Goal: Transaction & Acquisition: Book appointment/travel/reservation

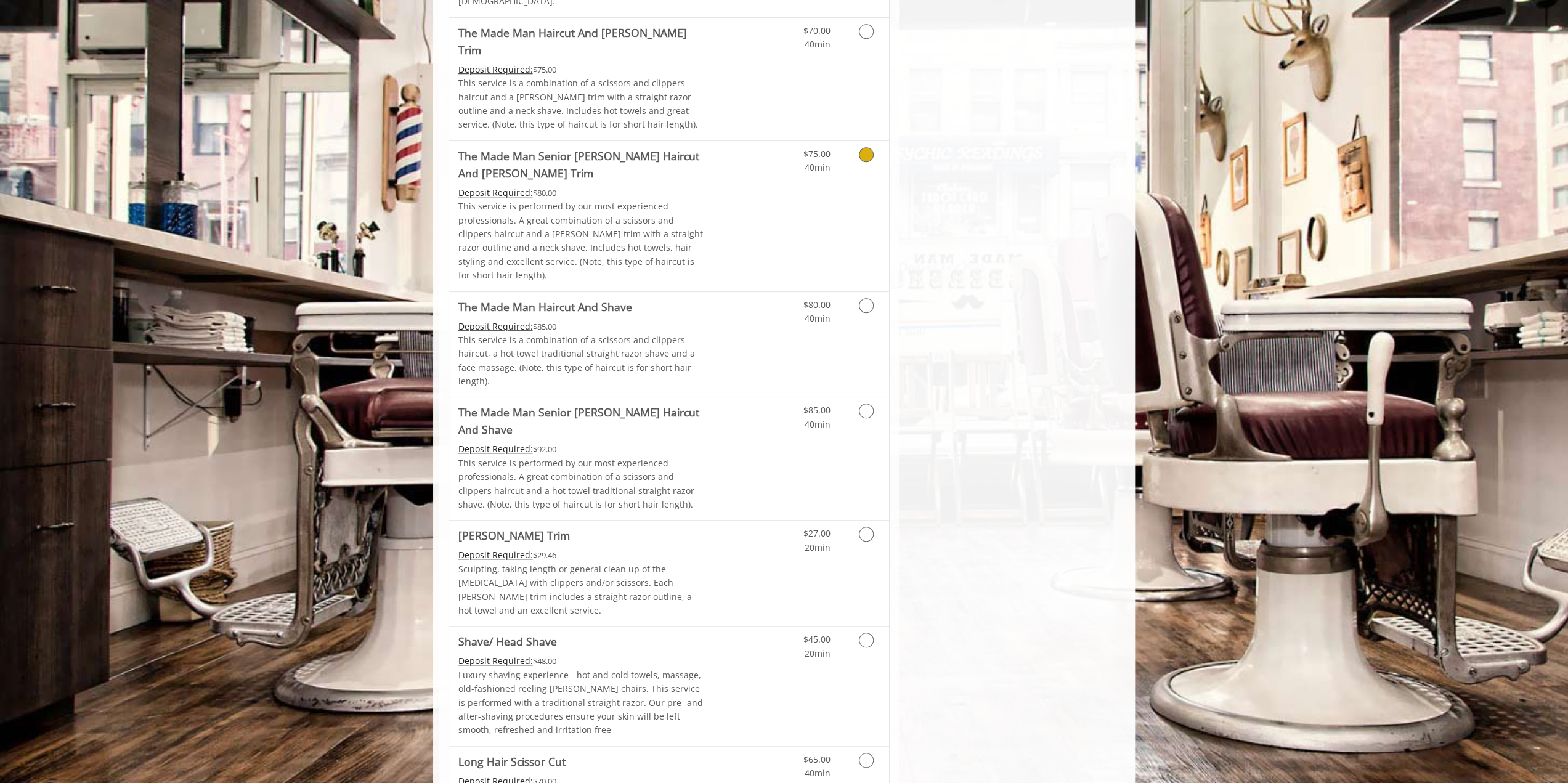
scroll to position [986, 0]
click at [866, 298] on icon "Grooming services" at bounding box center [866, 305] width 15 height 15
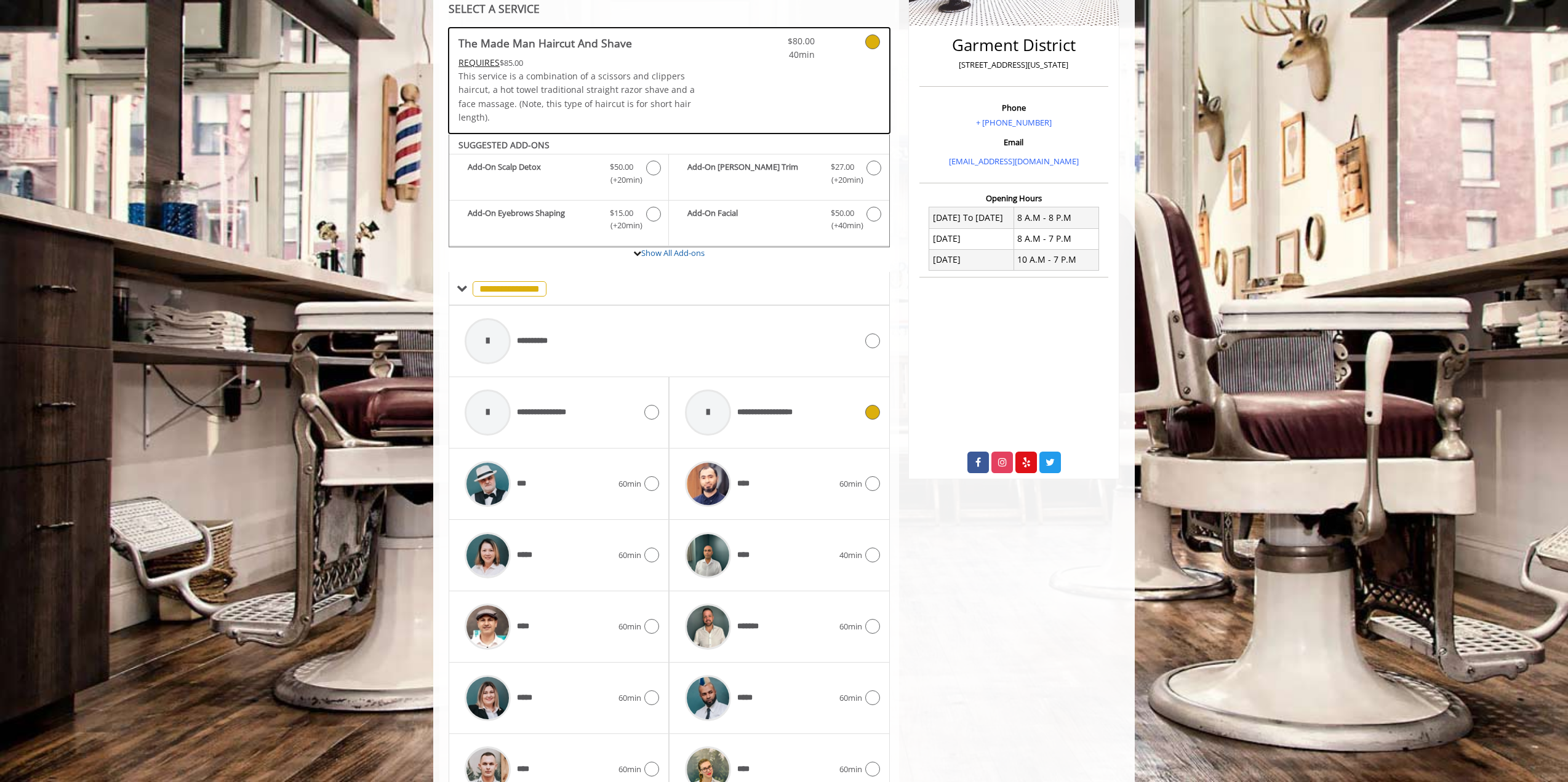
scroll to position [346, 0]
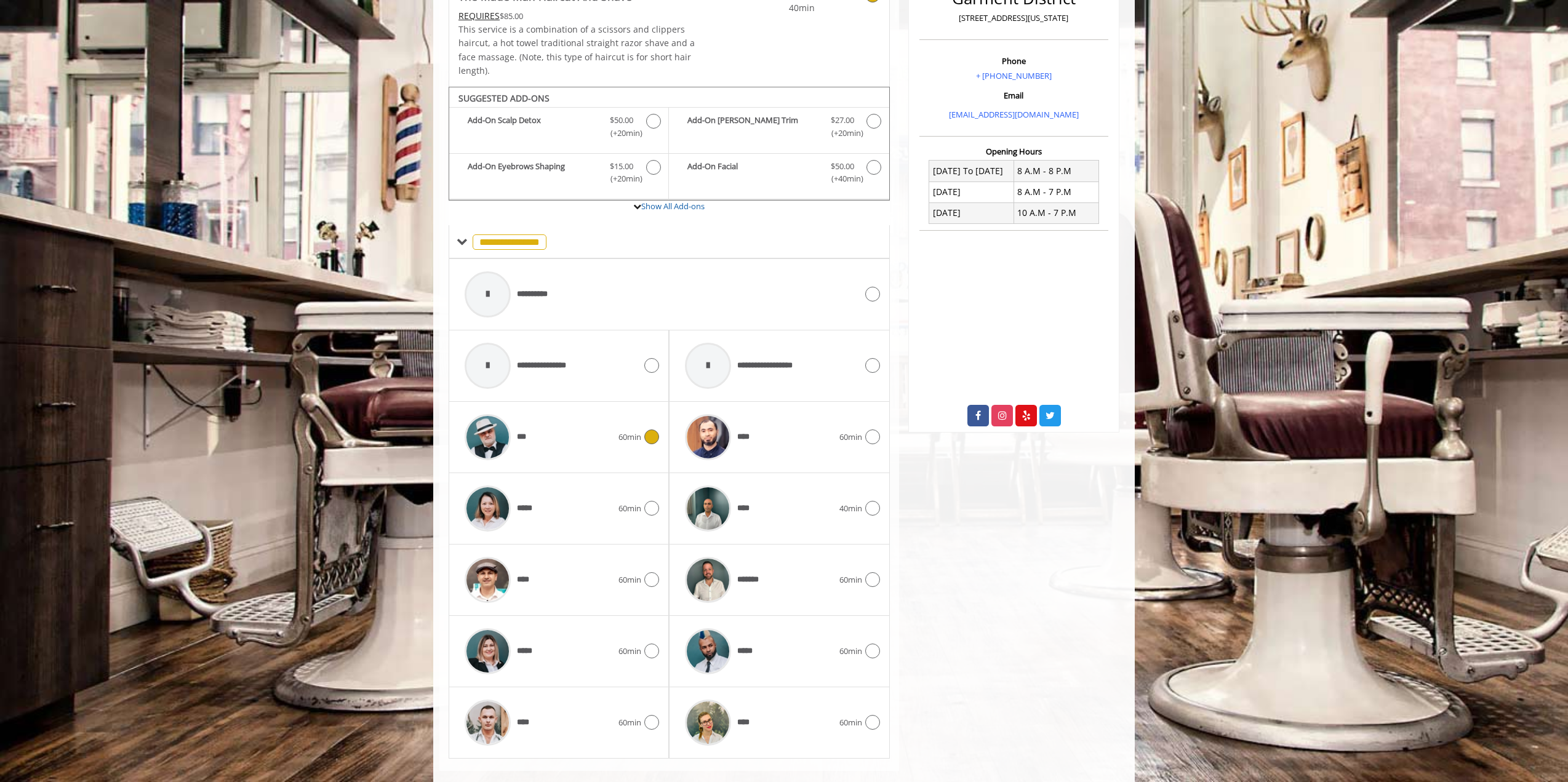
click at [590, 419] on div "***" at bounding box center [539, 437] width 160 height 58
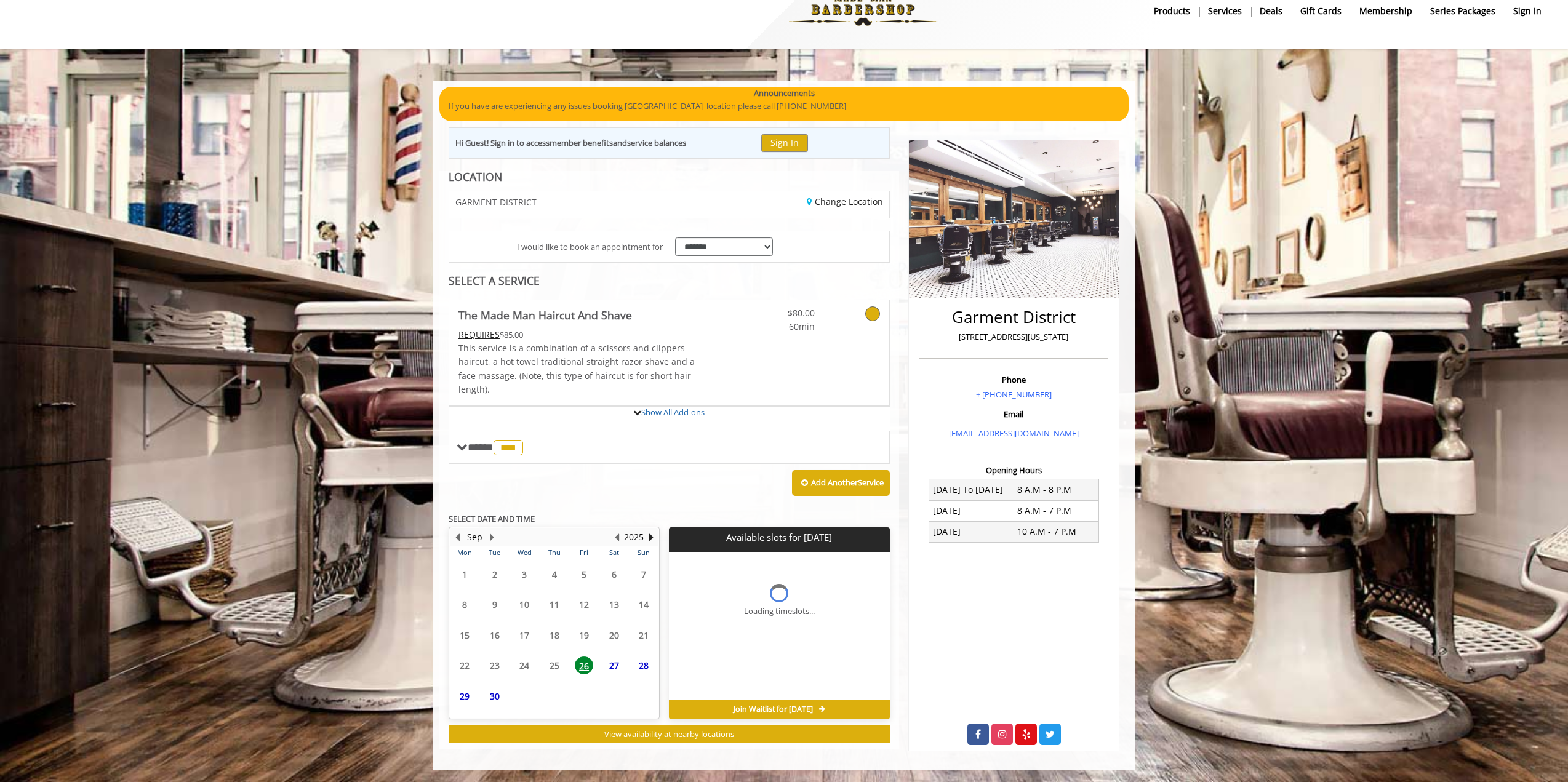
scroll to position [139, 0]
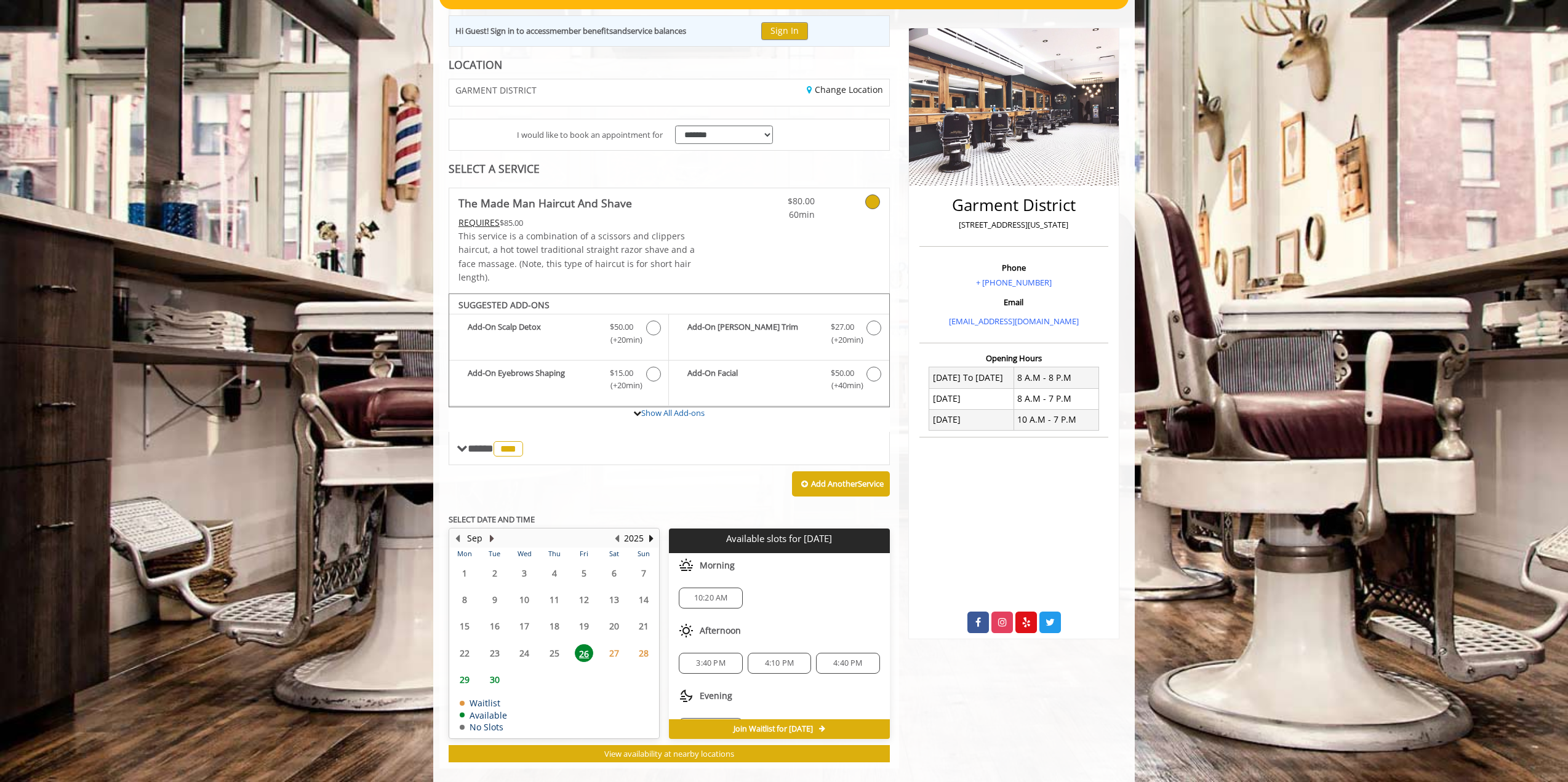
click at [492, 531] on button "Next Month" at bounding box center [492, 538] width 10 height 13
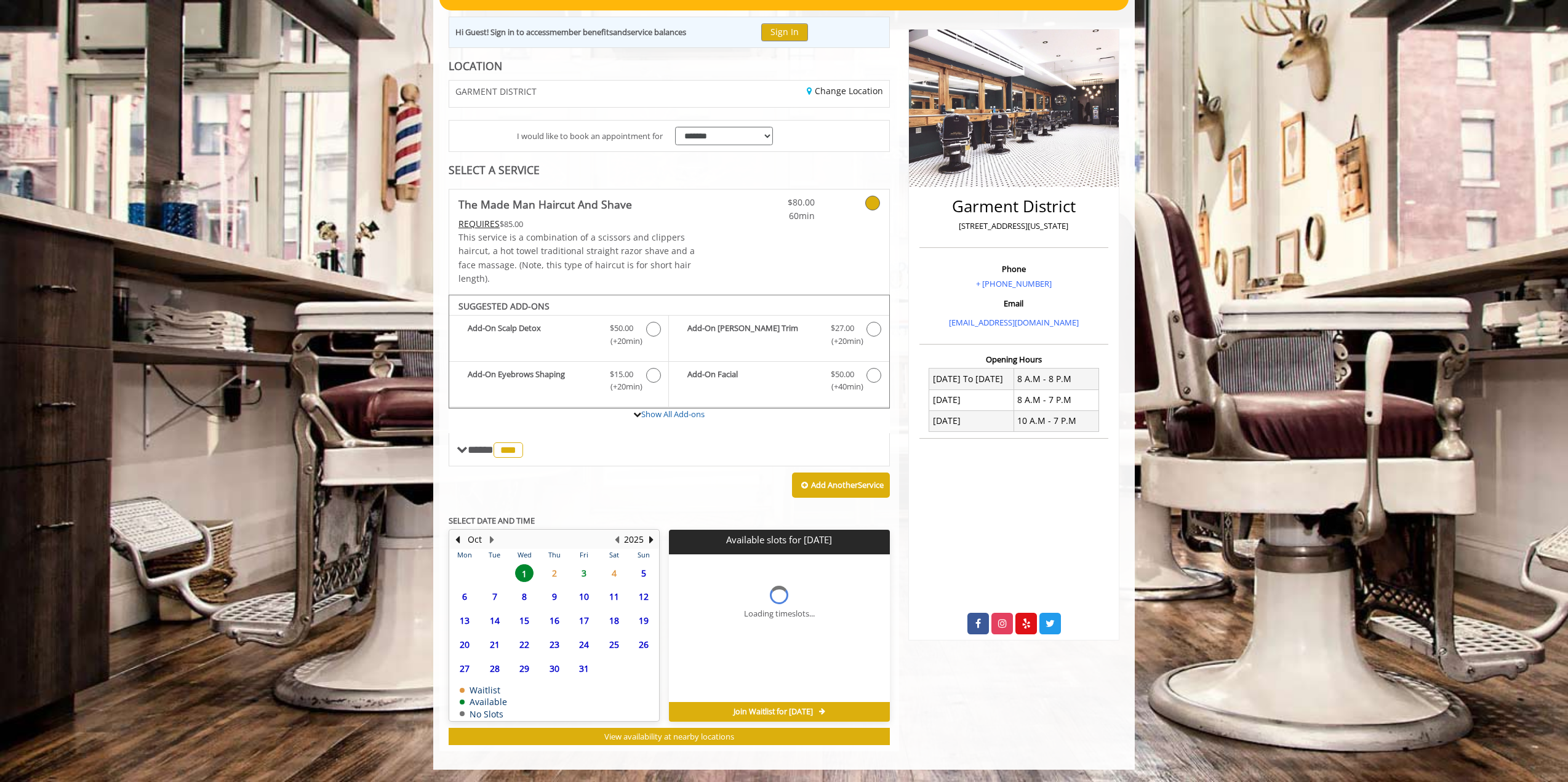
scroll to position [120, 0]
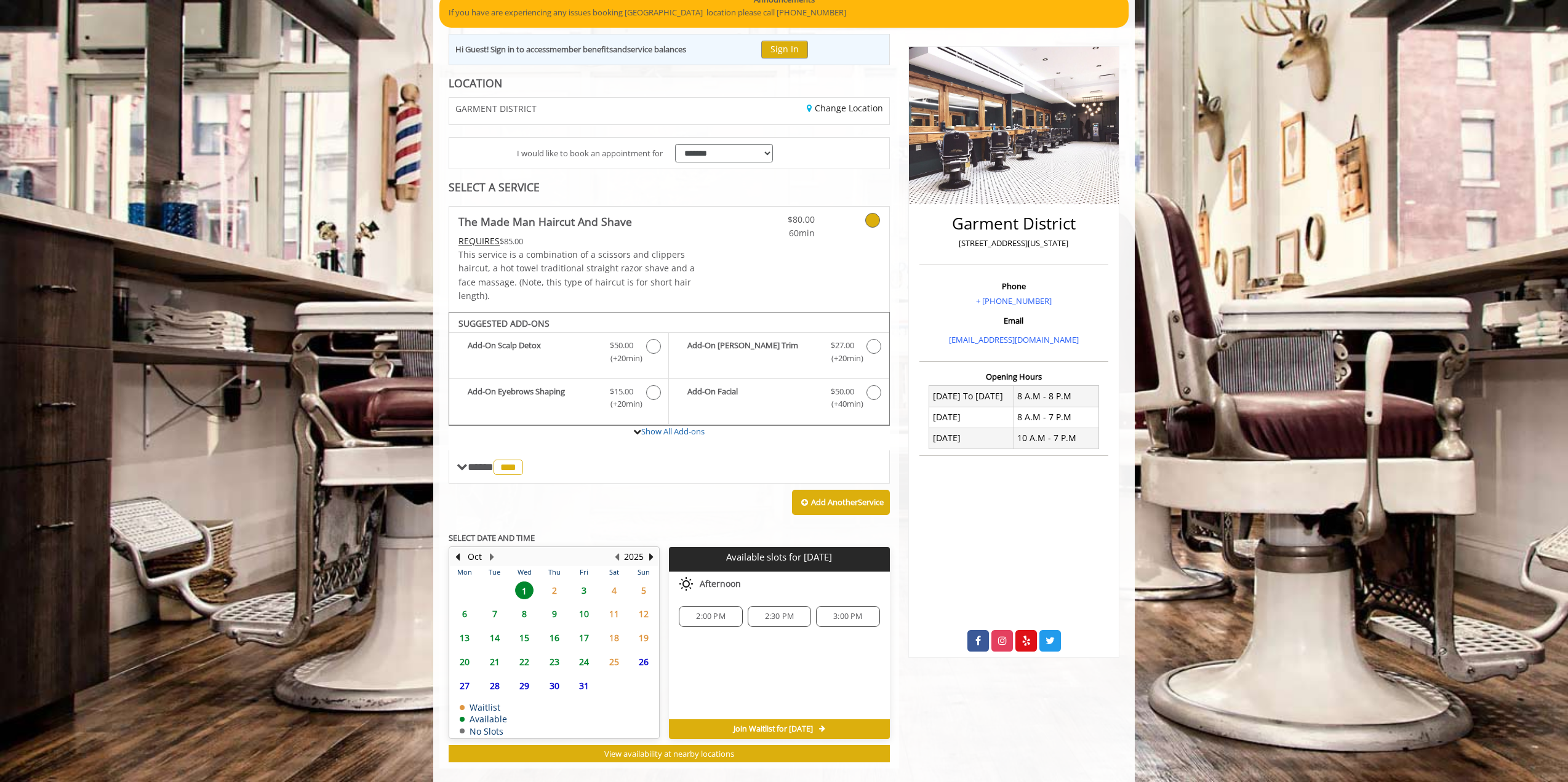
click at [586, 581] on span "3" at bounding box center [584, 590] width 18 height 18
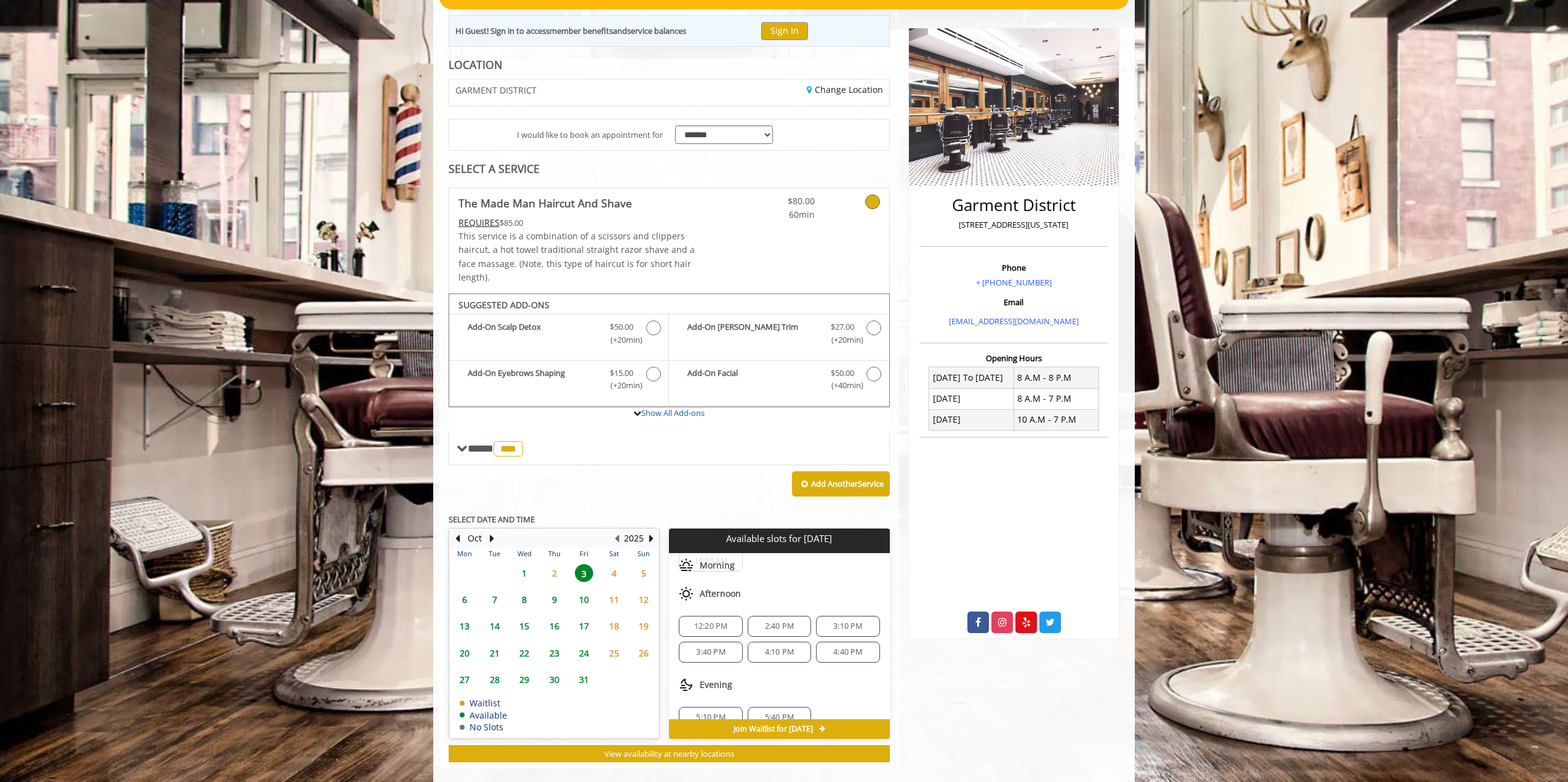
scroll to position [104, 0]
click at [835, 632] on span "4:40 PM" at bounding box center [847, 637] width 29 height 10
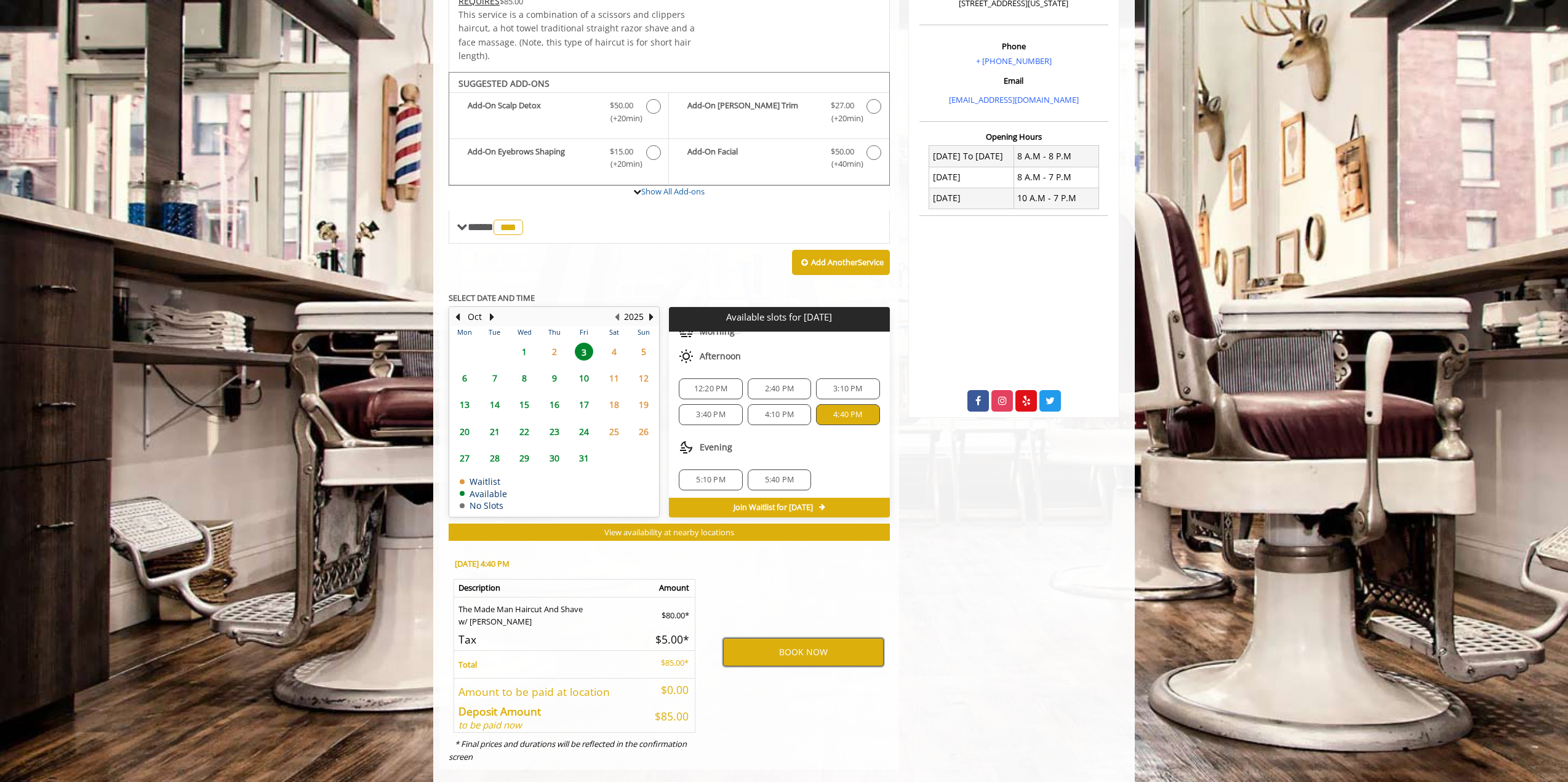
click at [812, 642] on button "BOOK NOW" at bounding box center [804, 653] width 160 height 28
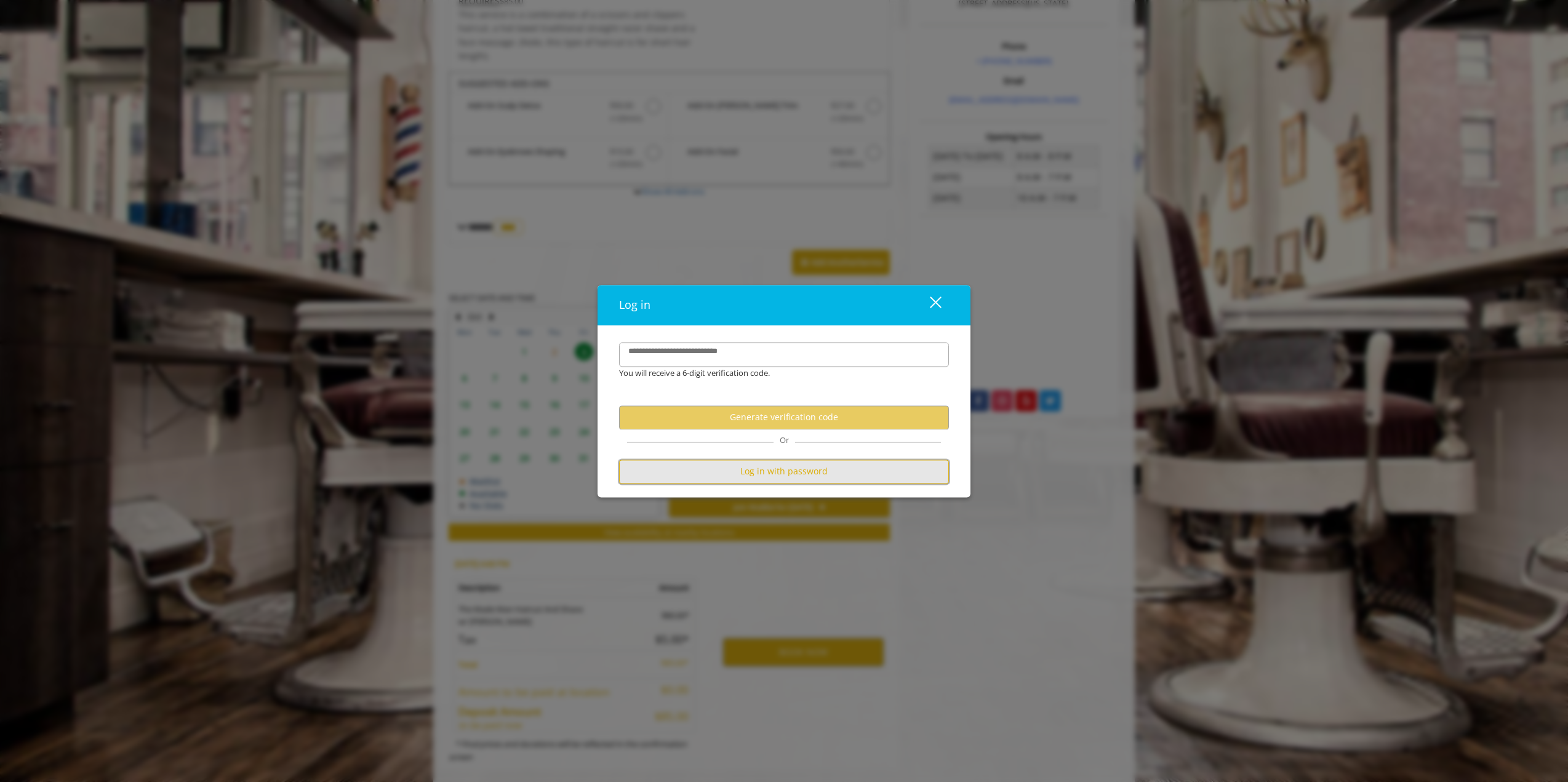
click at [803, 472] on button "Log in with password" at bounding box center [784, 471] width 330 height 24
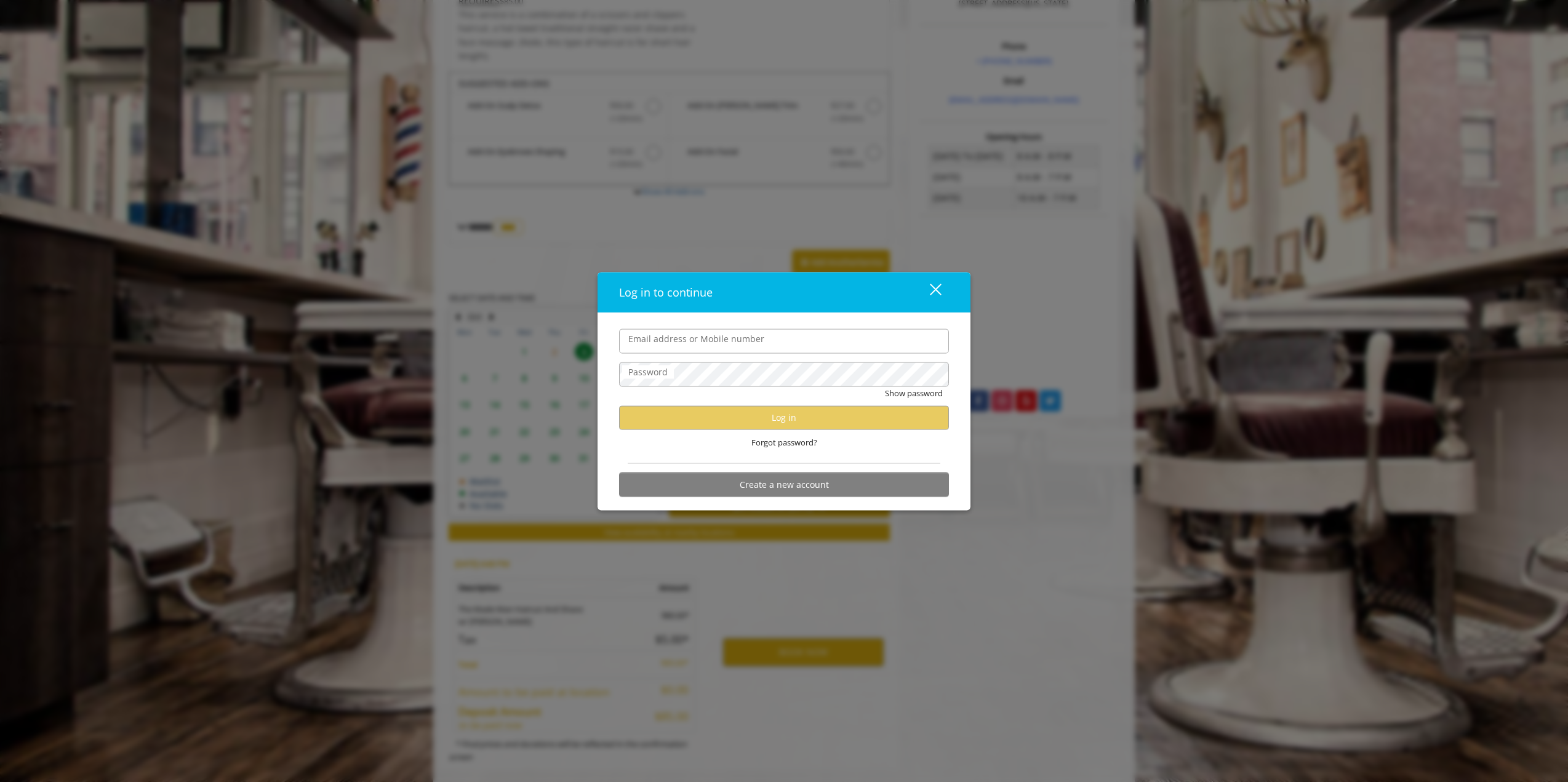
type input "**********"
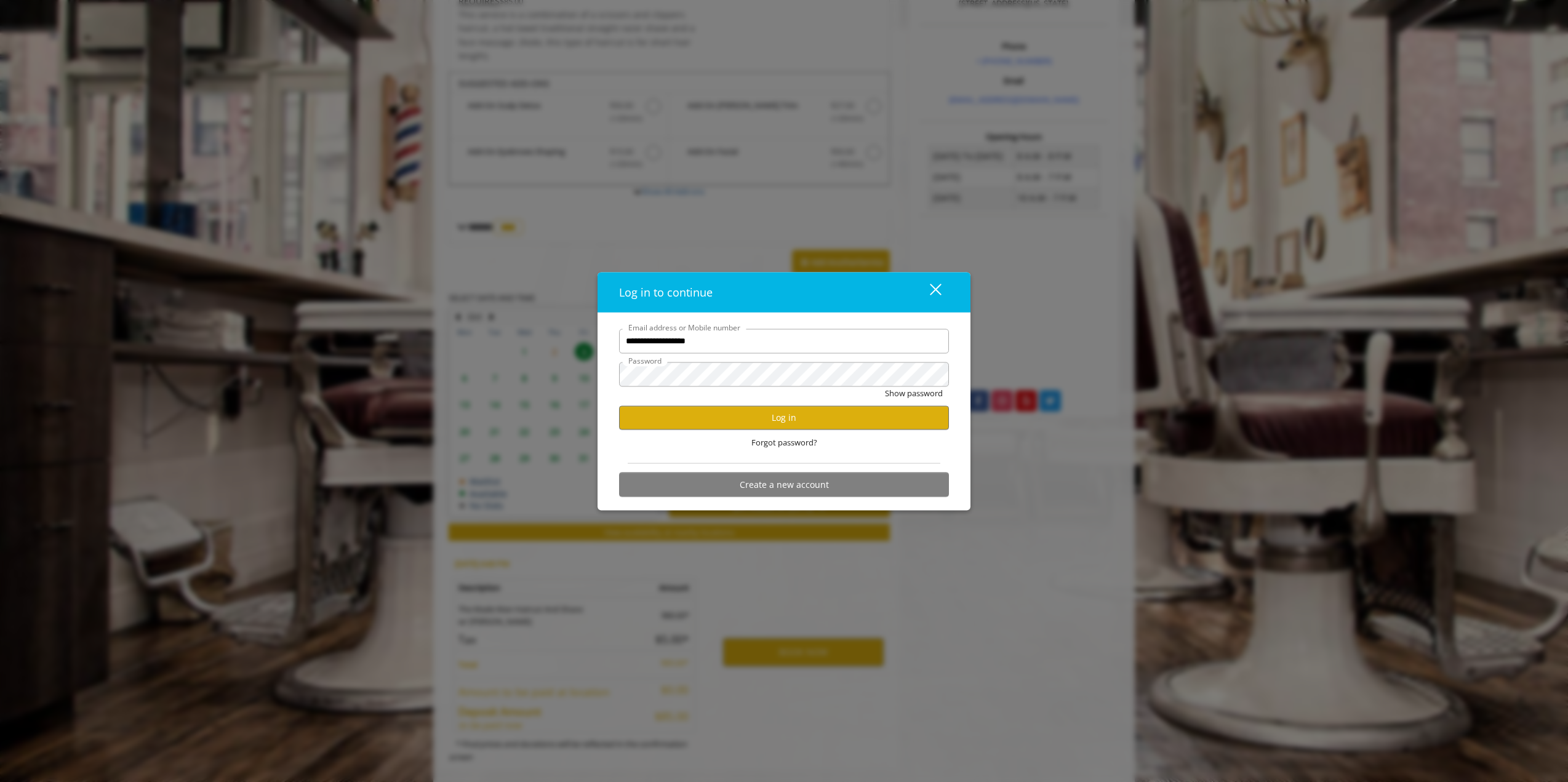
scroll to position [0, 0]
click at [756, 419] on button "Log in" at bounding box center [784, 417] width 330 height 24
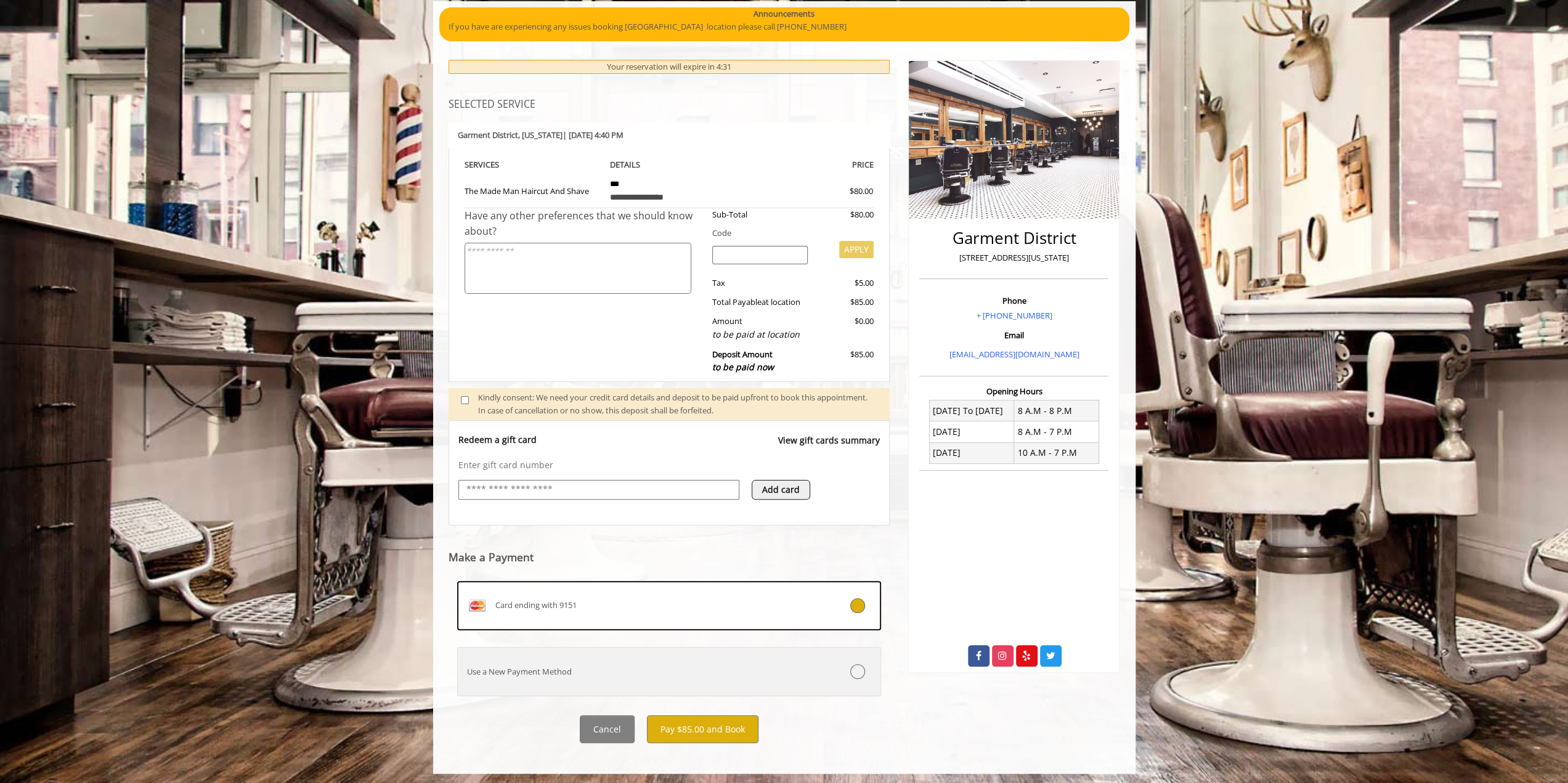
scroll to position [108, 0]
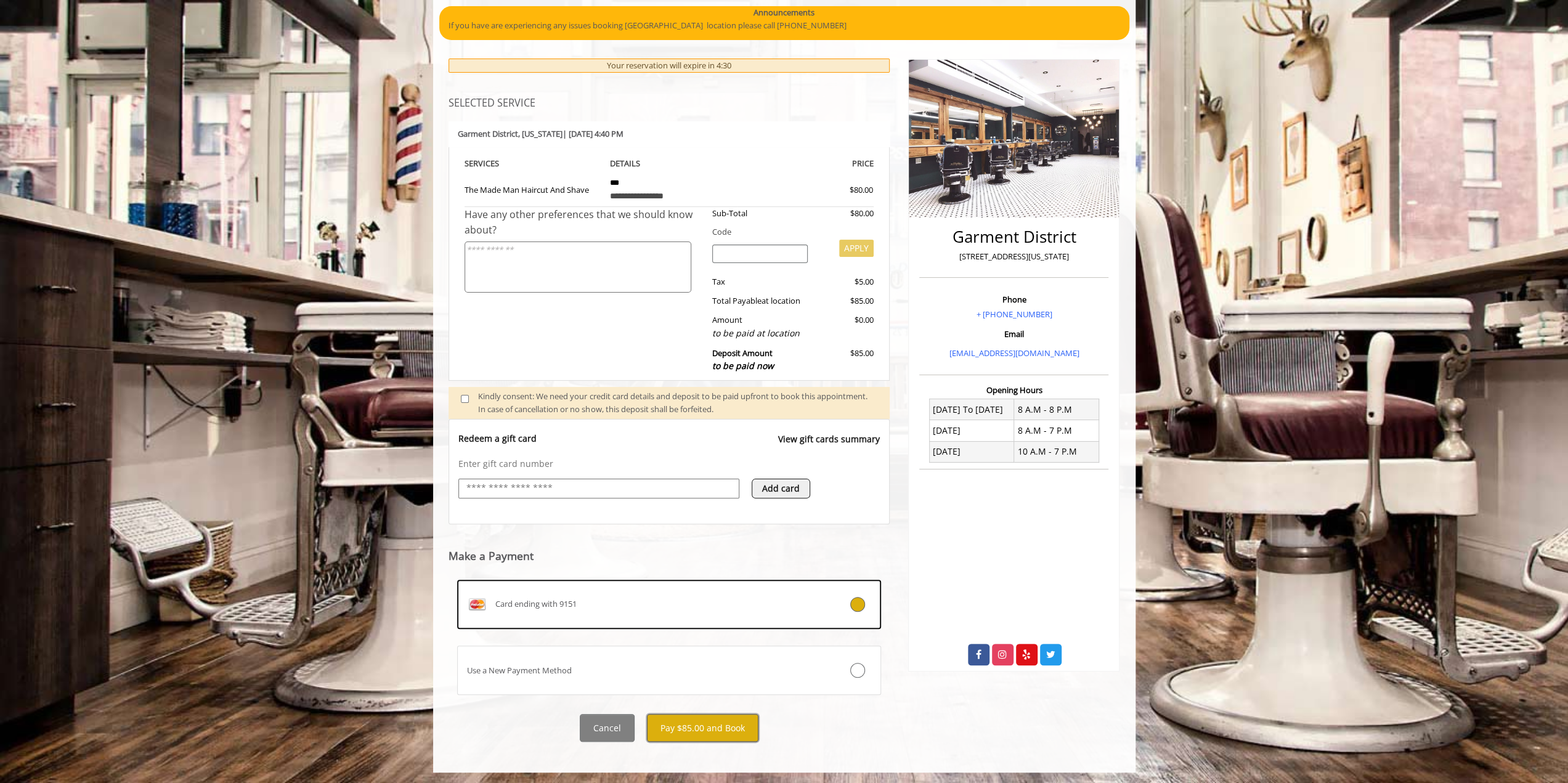
click at [715, 722] on button "Pay $85.00 and Book" at bounding box center [702, 728] width 111 height 28
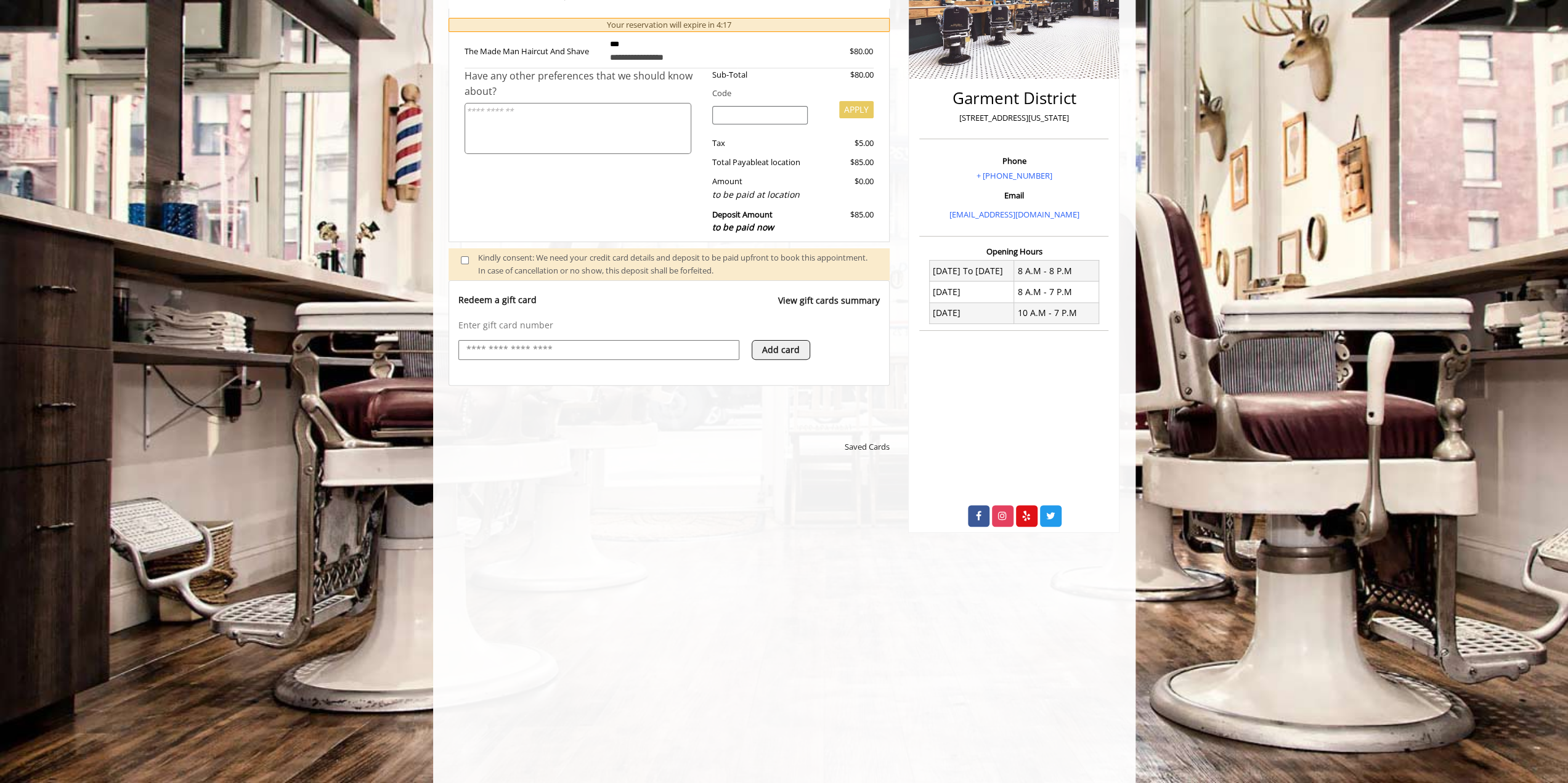
scroll to position [293, 0]
